Goal: Task Accomplishment & Management: Complete application form

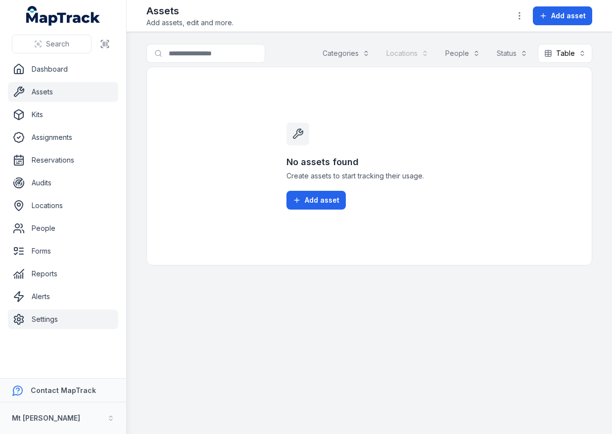
click at [62, 322] on link "Settings" at bounding box center [63, 320] width 110 height 20
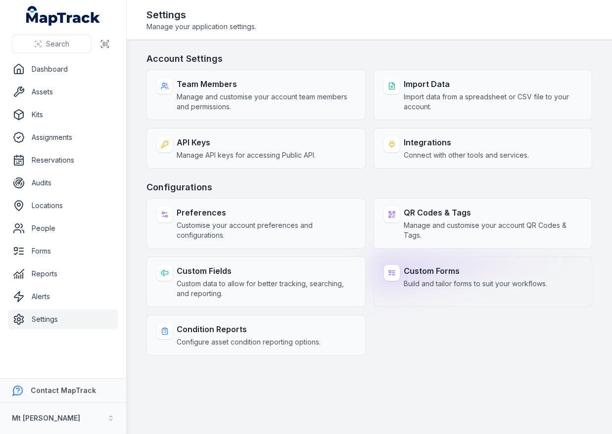
click at [409, 287] on span "Build and tailor forms to suit your workflows." at bounding box center [475, 284] width 143 height 10
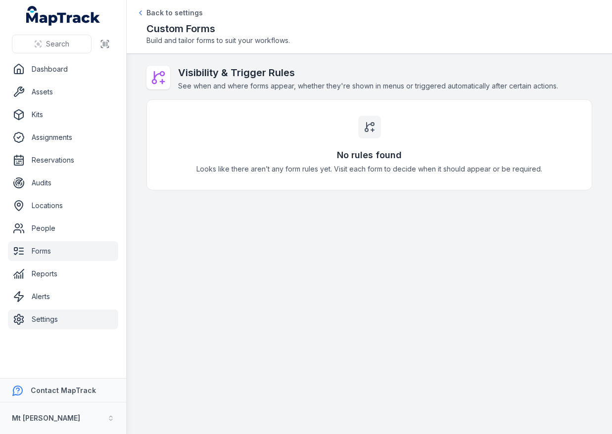
click at [58, 252] on link "Forms" at bounding box center [63, 251] width 110 height 20
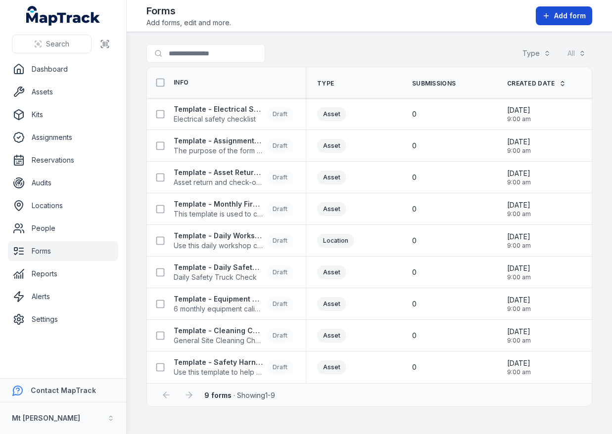
click at [555, 15] on span "Add form" at bounding box center [570, 16] width 32 height 10
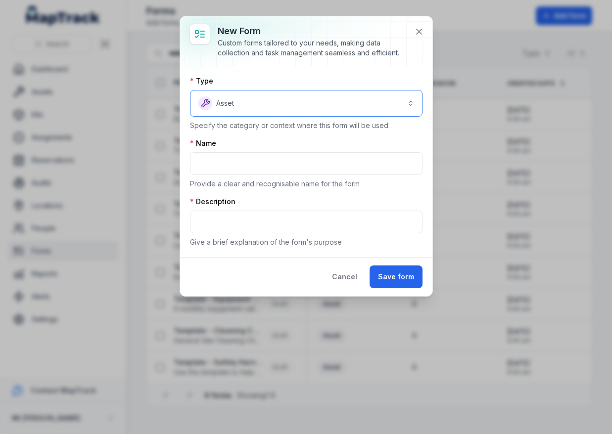
click at [313, 105] on button "Asset *****" at bounding box center [306, 103] width 233 height 27
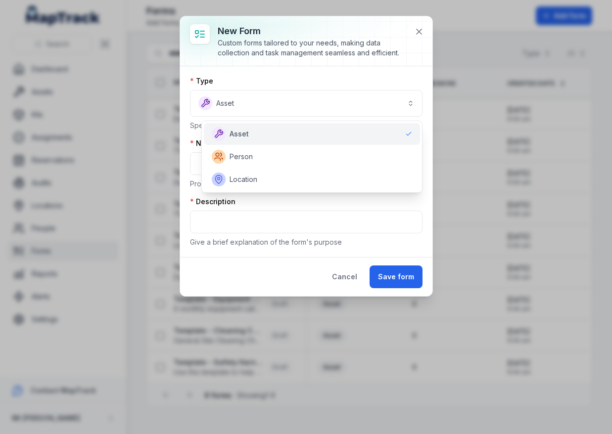
click at [327, 52] on div "New form Custom forms tailored to your needs, making data collection and task m…" at bounding box center [306, 156] width 252 height 280
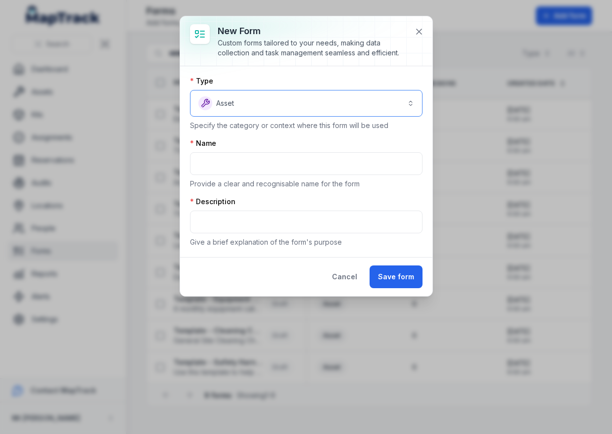
click at [302, 98] on button "Asset *****" at bounding box center [306, 103] width 233 height 27
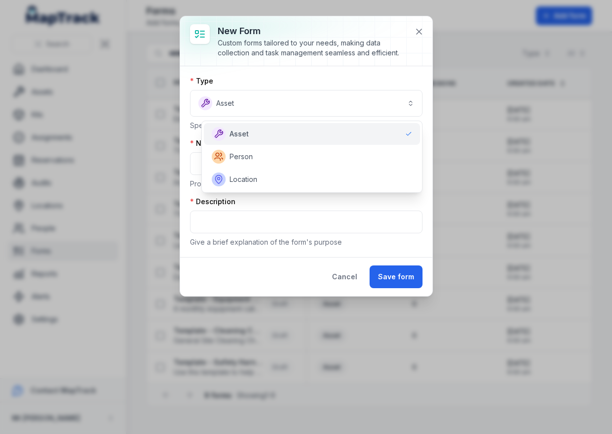
drag, startPoint x: 276, startPoint y: 134, endPoint x: 289, endPoint y: 103, distance: 34.1
click at [276, 135] on div "Asset" at bounding box center [312, 134] width 200 height 14
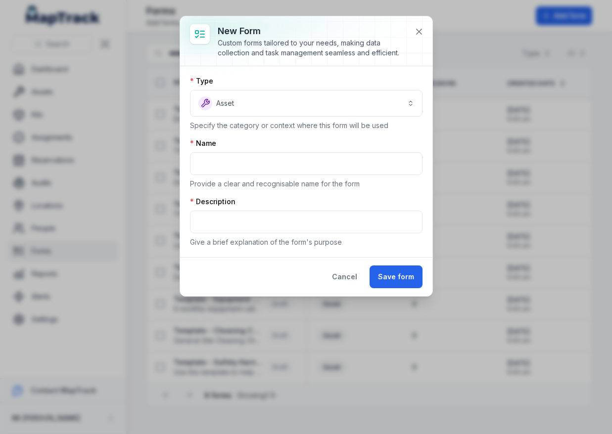
click at [302, 78] on div "Type" at bounding box center [306, 81] width 233 height 10
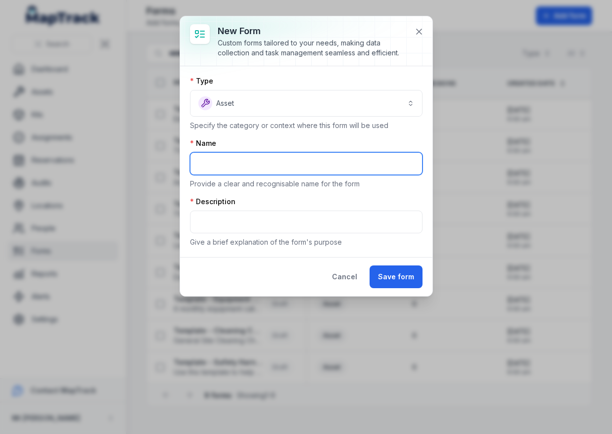
click at [234, 164] on input "text" at bounding box center [306, 163] width 233 height 23
type input "**********"
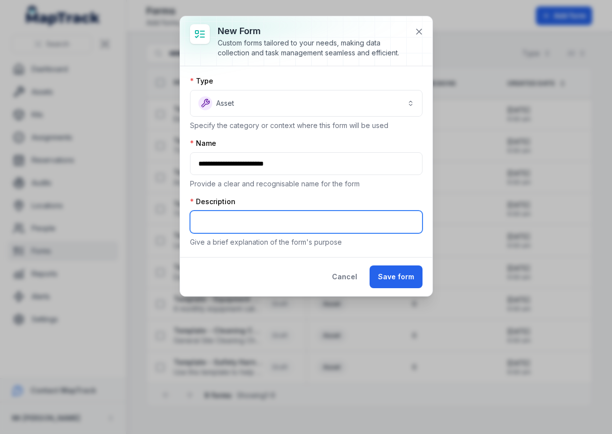
click at [238, 222] on input "text" at bounding box center [306, 222] width 233 height 23
type input "*********"
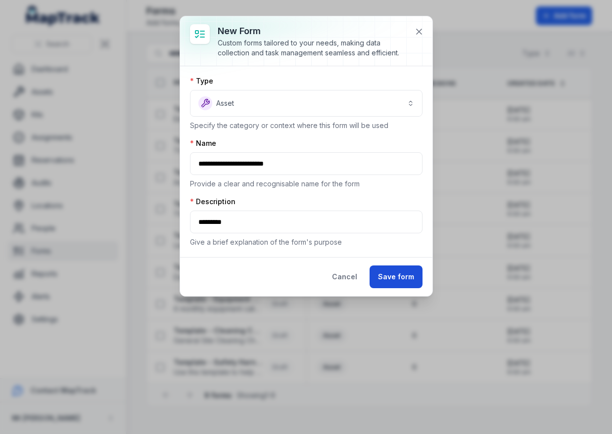
click at [419, 283] on button "Save form" at bounding box center [396, 277] width 53 height 23
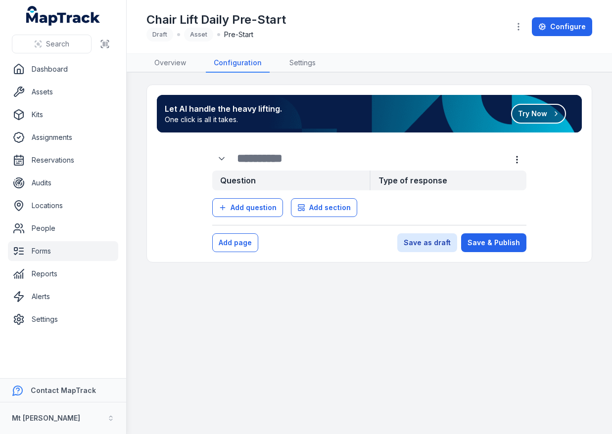
click at [553, 118] on button "Try Now" at bounding box center [538, 114] width 55 height 20
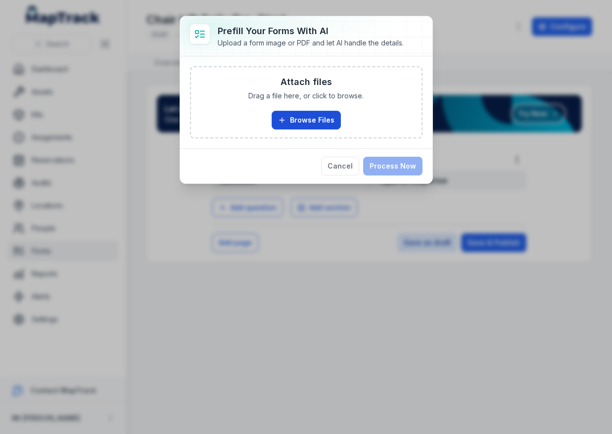
click at [297, 118] on button "Browse Files" at bounding box center [306, 120] width 69 height 19
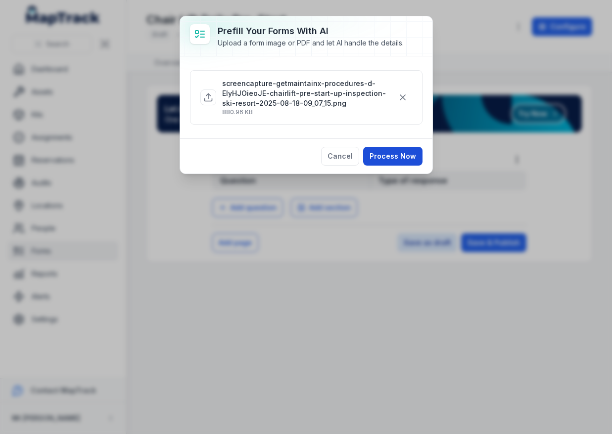
click at [387, 154] on button "Process Now" at bounding box center [392, 156] width 59 height 19
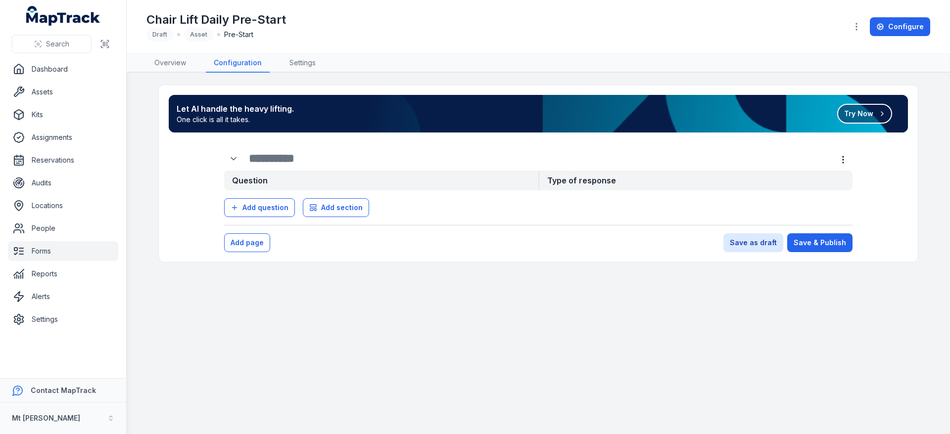
click at [612, 112] on icon at bounding box center [882, 114] width 2 height 4
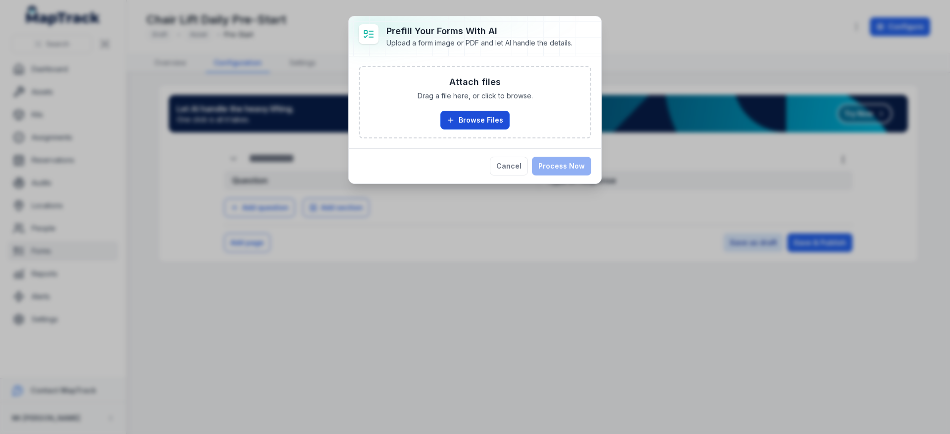
click at [463, 125] on button "Browse Files" at bounding box center [474, 120] width 69 height 19
click at [518, 165] on button "Cancel" at bounding box center [509, 166] width 38 height 19
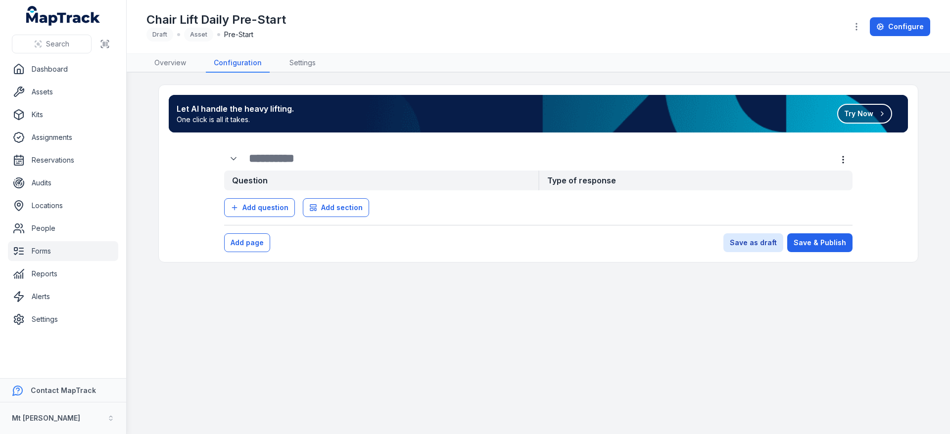
click at [612, 117] on button "Try Now" at bounding box center [864, 114] width 55 height 20
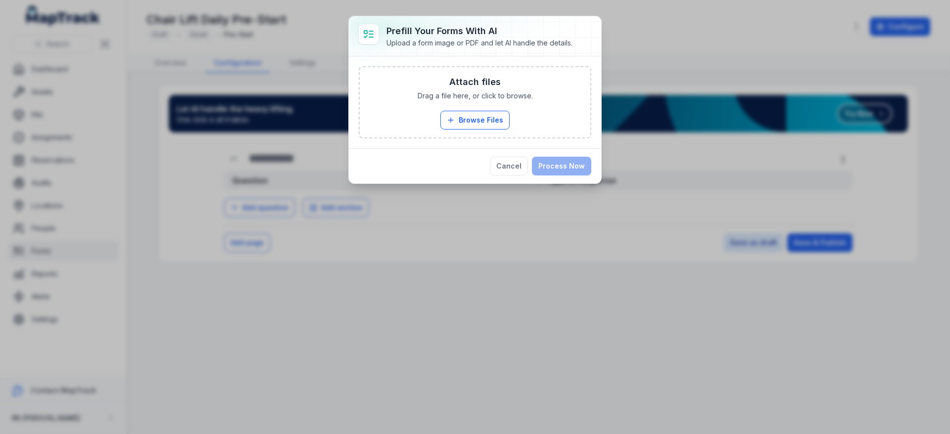
click at [451, 132] on div "Attach files Drag a file here, or click to browse. Browse Files Take Photos" at bounding box center [475, 102] width 231 height 70
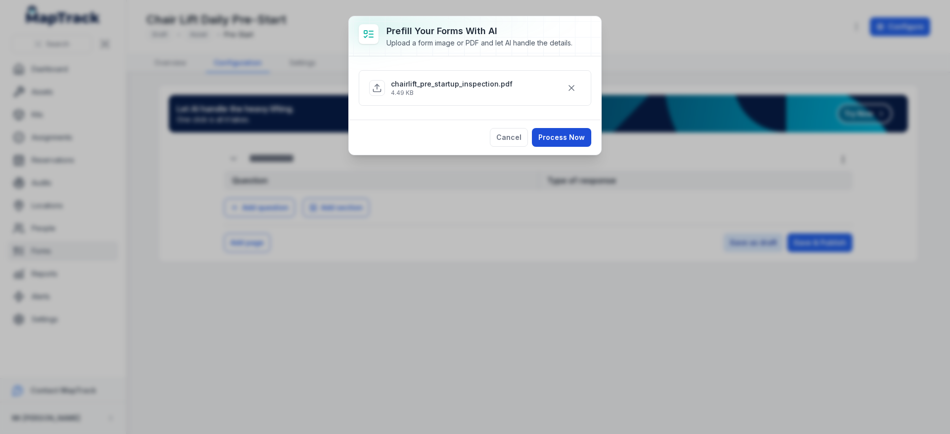
click at [559, 140] on button "Process Now" at bounding box center [561, 137] width 59 height 19
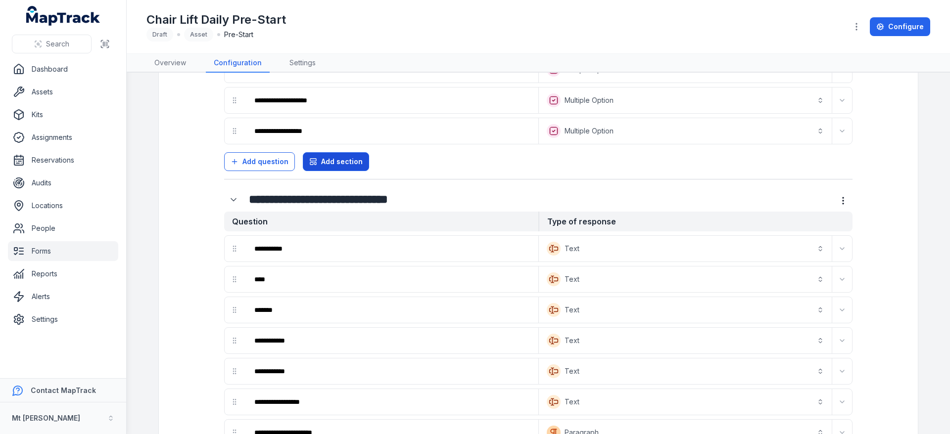
scroll to position [1071, 0]
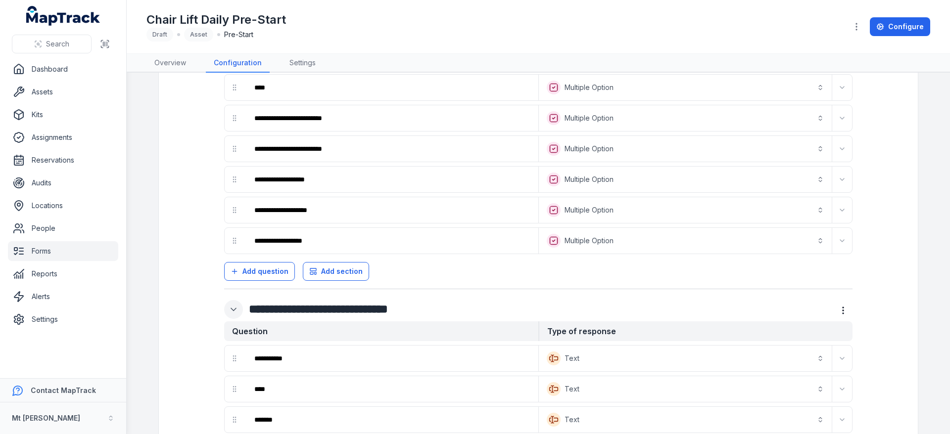
click at [233, 309] on icon "Expand" at bounding box center [234, 310] width 10 height 10
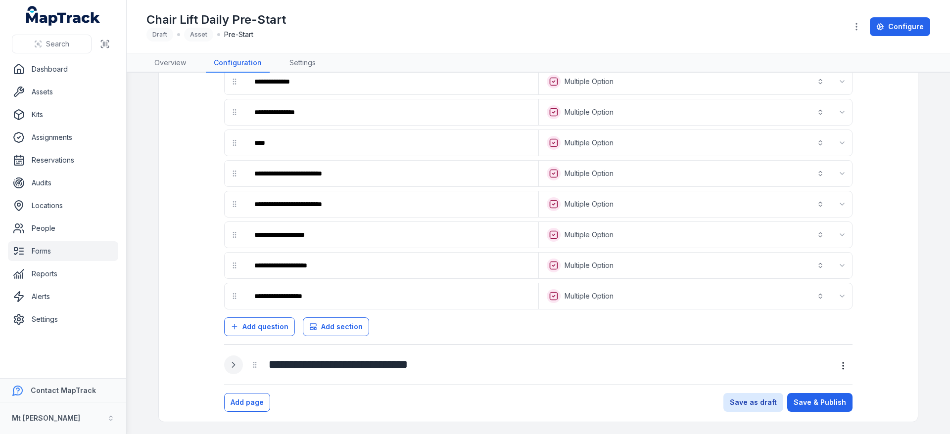
scroll to position [1016, 0]
drag, startPoint x: 253, startPoint y: 365, endPoint x: 251, endPoint y: 371, distance: 6.4
click at [252, 371] on div ":r13p:-form-item-label" at bounding box center [255, 365] width 20 height 20
click at [235, 368] on icon "Expand" at bounding box center [234, 365] width 10 height 10
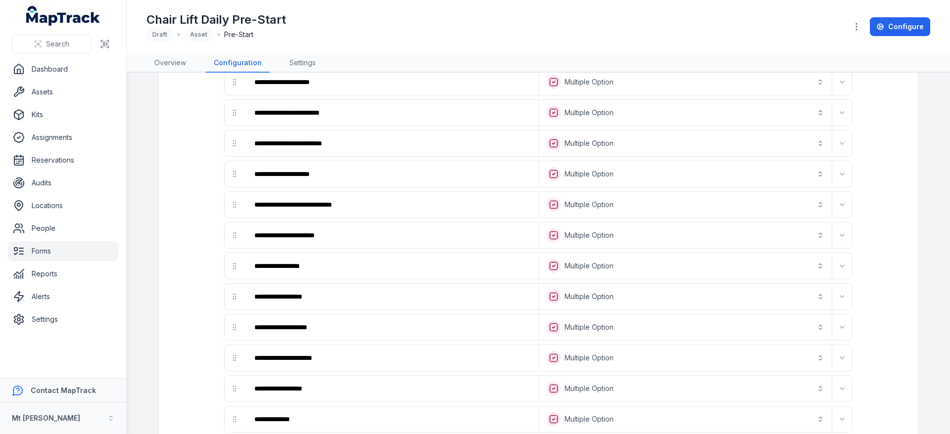
scroll to position [0, 0]
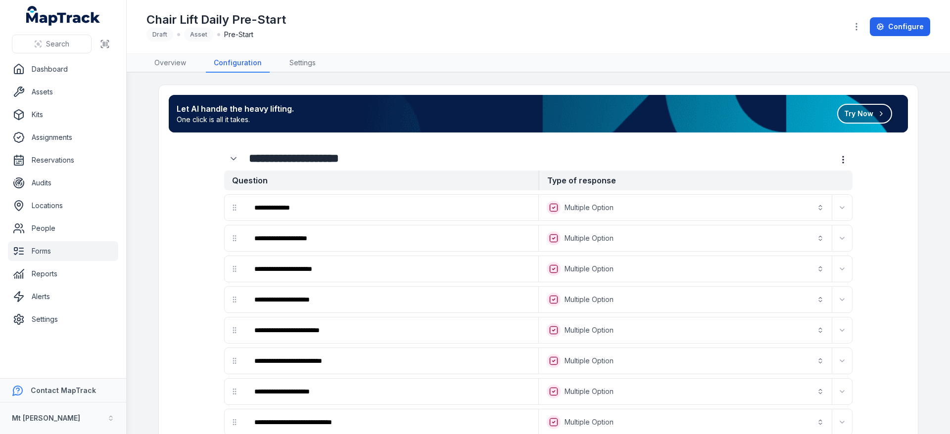
click at [601, 210] on button "**********" at bounding box center [685, 208] width 289 height 22
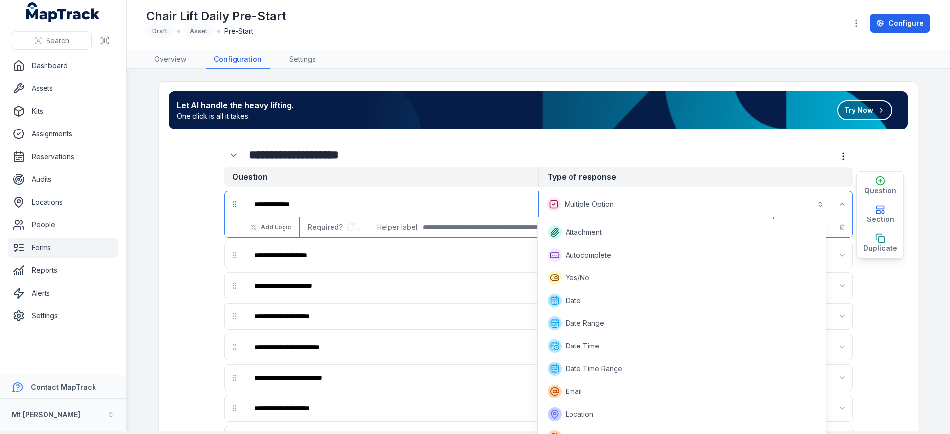
scroll to position [59, 0]
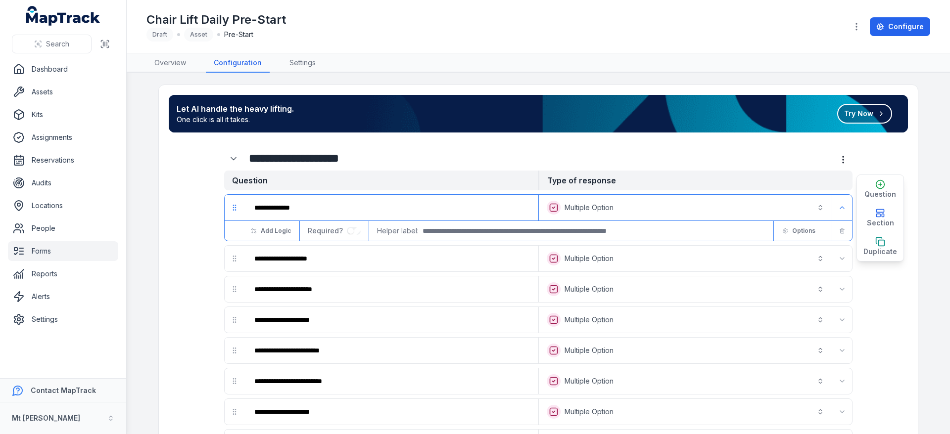
scroll to position [6, 0]
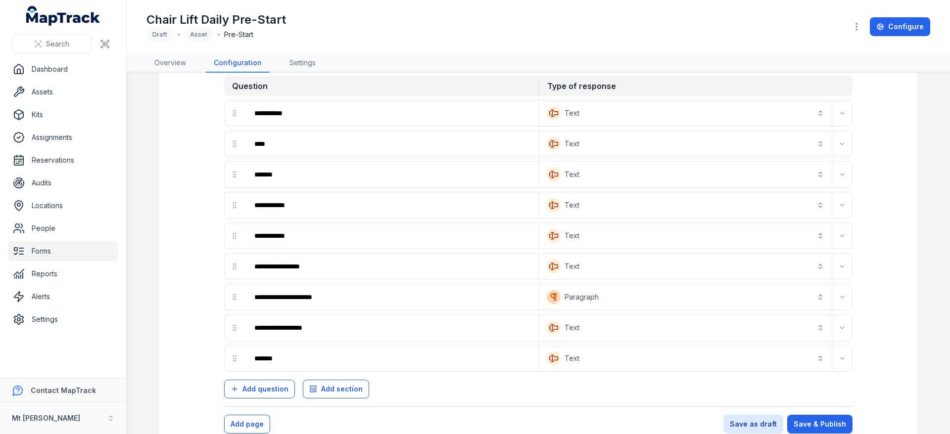
scroll to position [1359, 0]
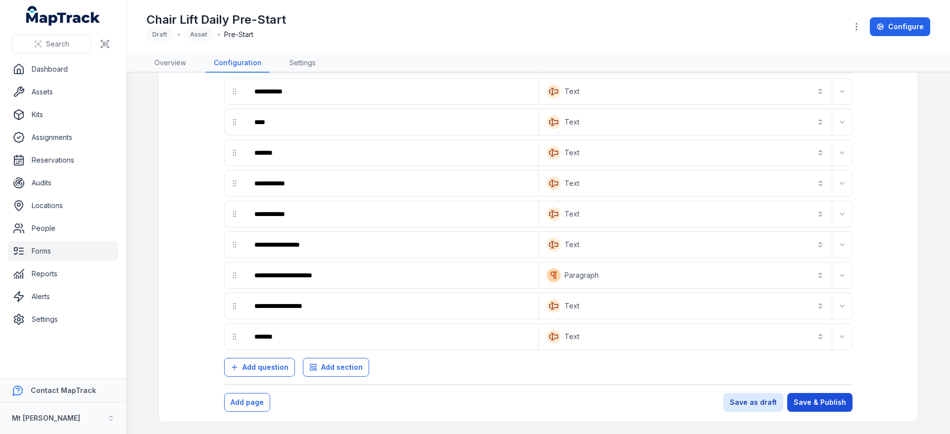
click at [612, 405] on button "Save & Publish" at bounding box center [819, 402] width 65 height 19
